Goal: Obtain resource: Download file/media

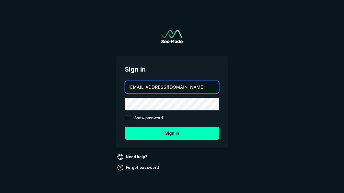
type input "[EMAIL_ADDRESS][DOMAIN_NAME]"
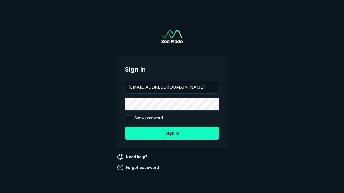
click at [172, 133] on button "Sign in" at bounding box center [172, 133] width 94 height 13
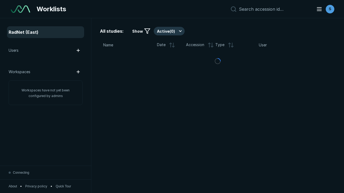
scroll to position [1466, 2236]
